Goal: Transaction & Acquisition: Download file/media

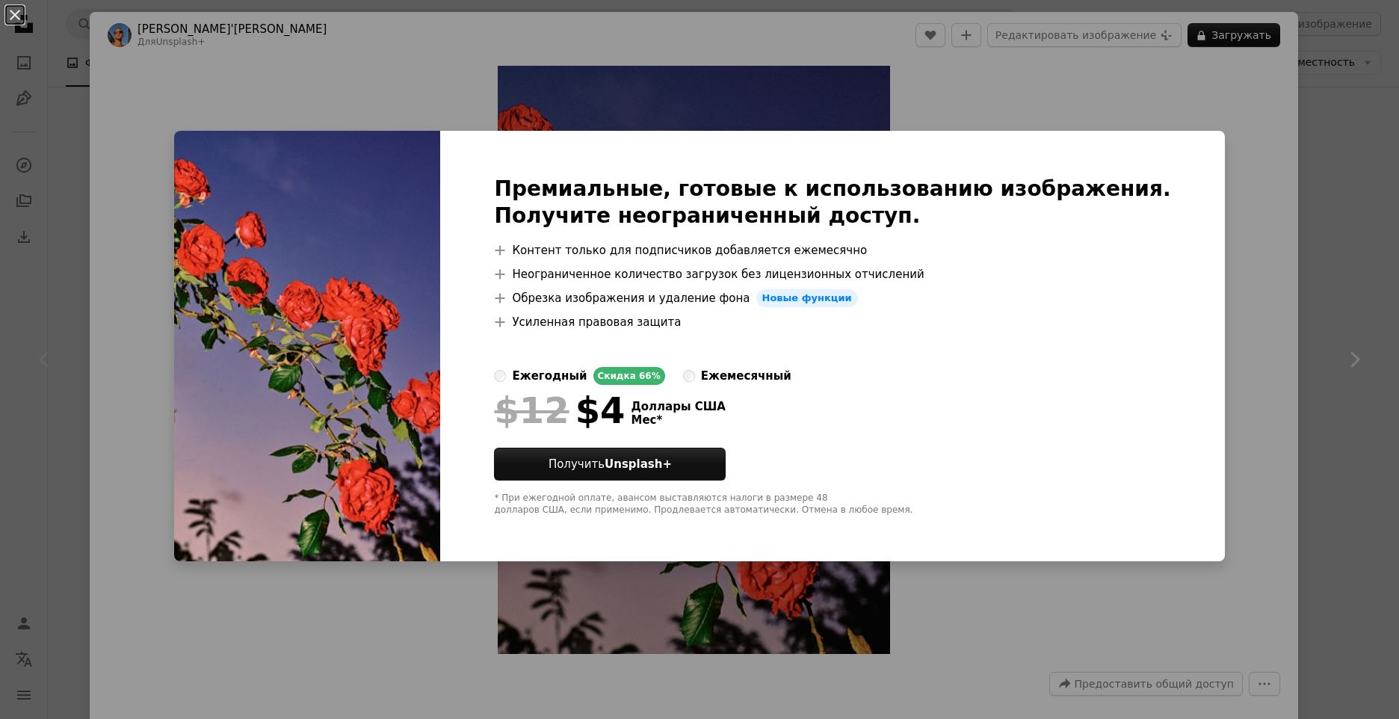
click at [975, 43] on div "An X shape Премиальные, готовые к использованию изображения. Получите неогранич…" at bounding box center [699, 359] width 1399 height 719
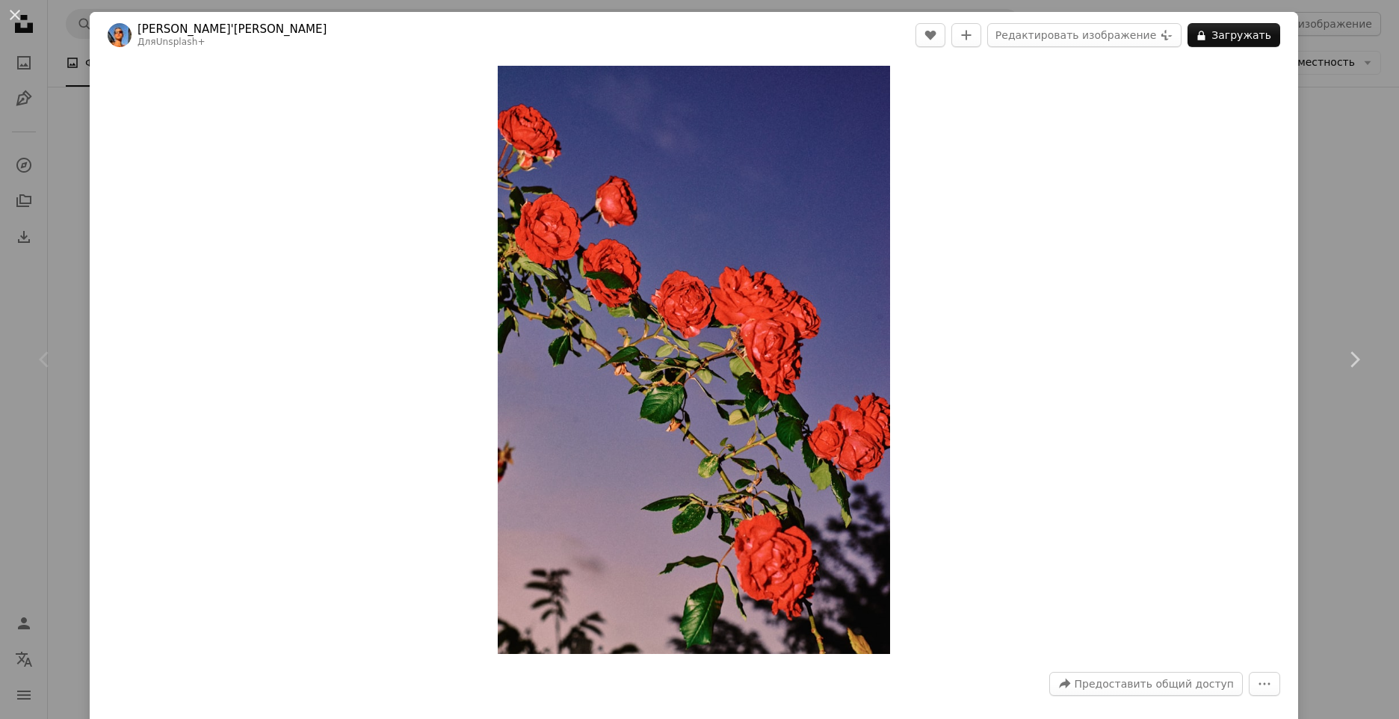
click at [1353, 121] on div "An X shape Chevron left Chevron right [PERSON_NAME]'[PERSON_NAME] Для Unsplash+…" at bounding box center [699, 359] width 1399 height 719
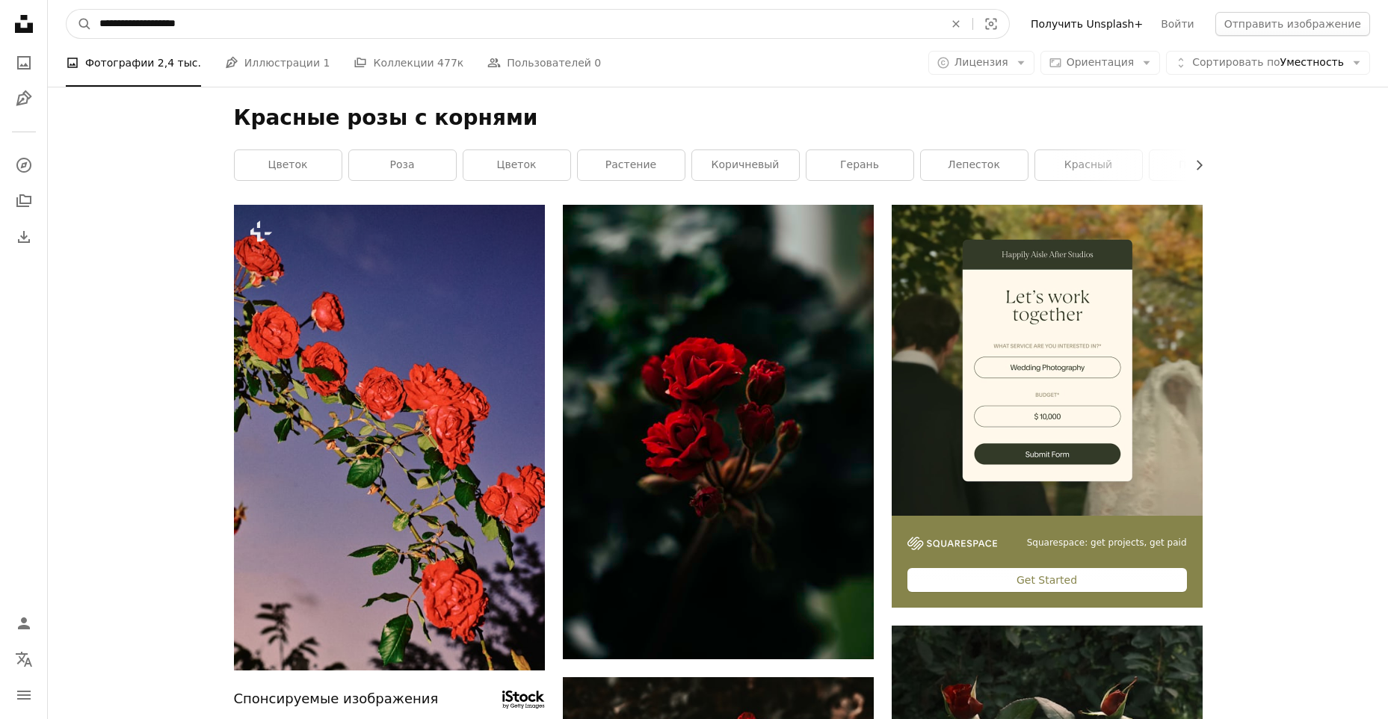
drag, startPoint x: 237, startPoint y: 22, endPoint x: 52, endPoint y: 20, distance: 184.7
click at [52, 20] on nav "**********" at bounding box center [718, 24] width 1340 height 48
